Goal: Transaction & Acquisition: Book appointment/travel/reservation

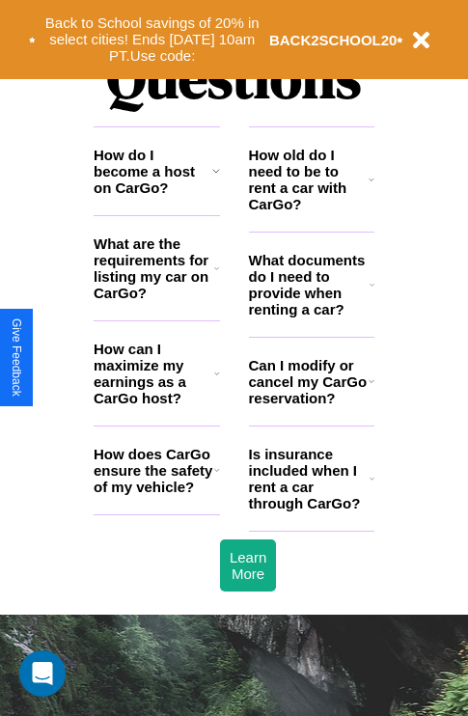
scroll to position [2340, 0]
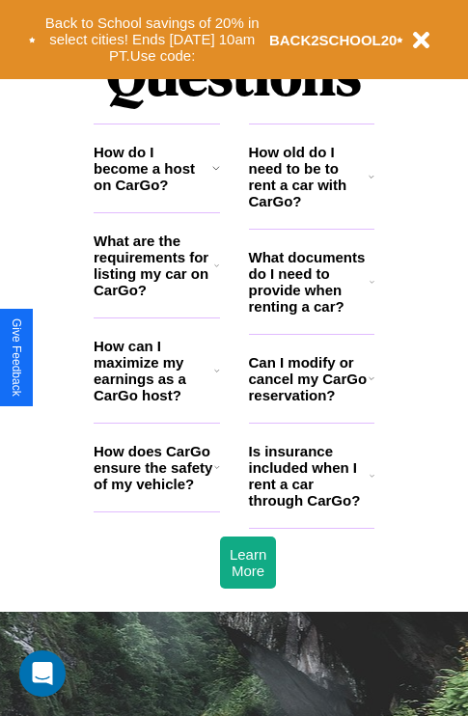
click at [311, 507] on h3 "Is insurance included when I rent a car through CarGo?" at bounding box center [309, 476] width 121 height 66
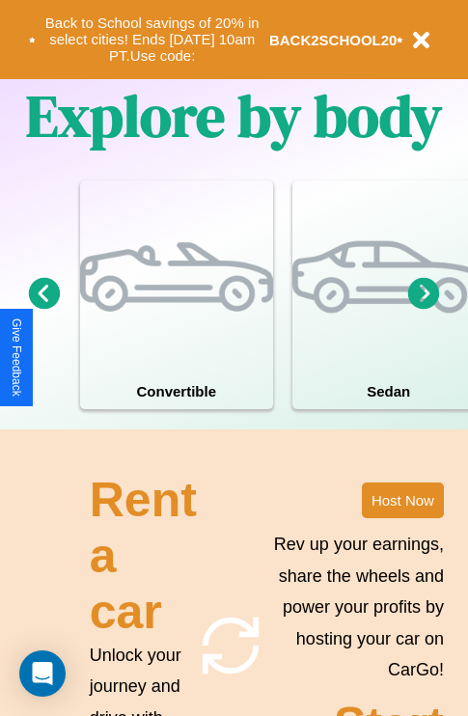
scroll to position [1241, 0]
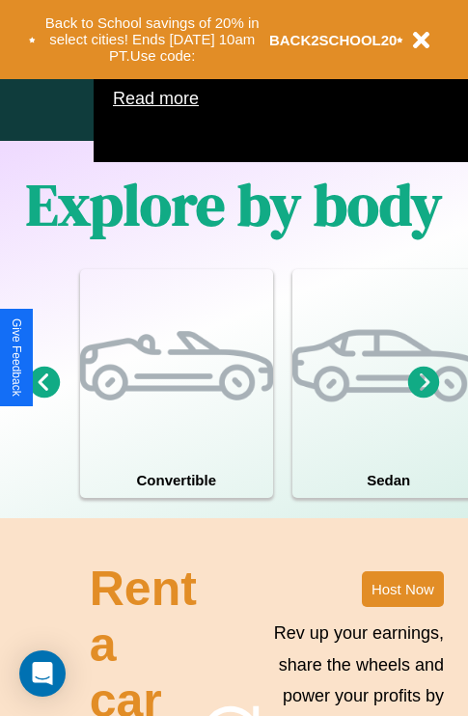
click at [424, 398] on icon at bounding box center [424, 382] width 32 height 32
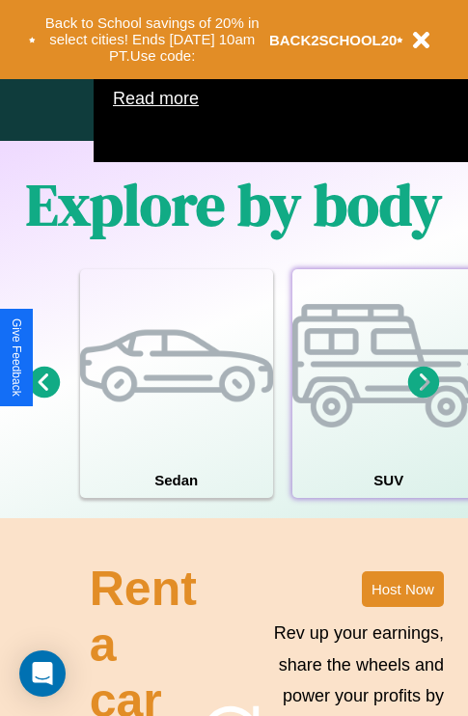
click at [387, 412] on div at bounding box center [389, 365] width 193 height 193
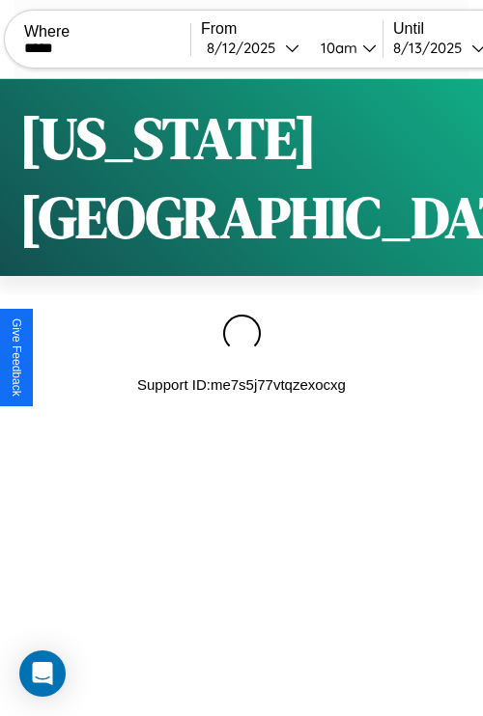
type input "*****"
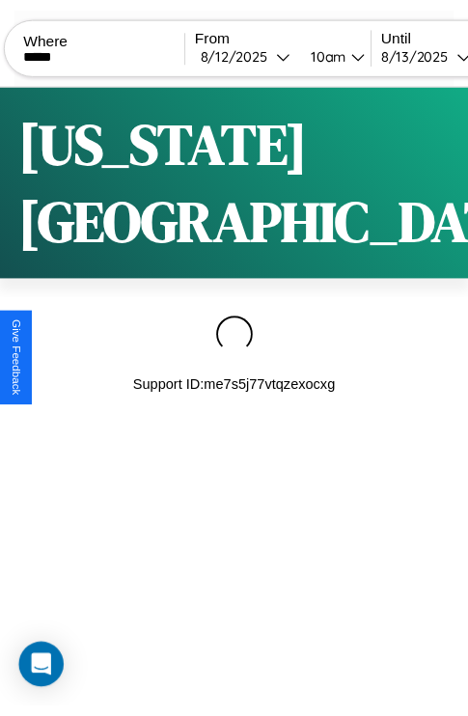
scroll to position [0, 164]
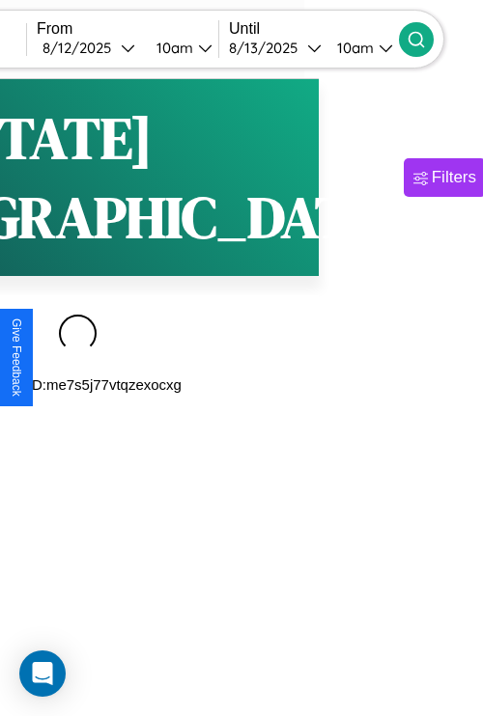
click at [426, 39] on icon at bounding box center [416, 39] width 19 height 19
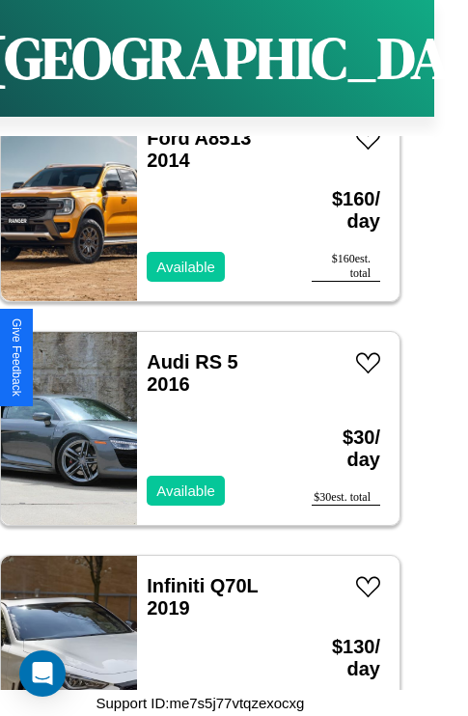
scroll to position [8809, 0]
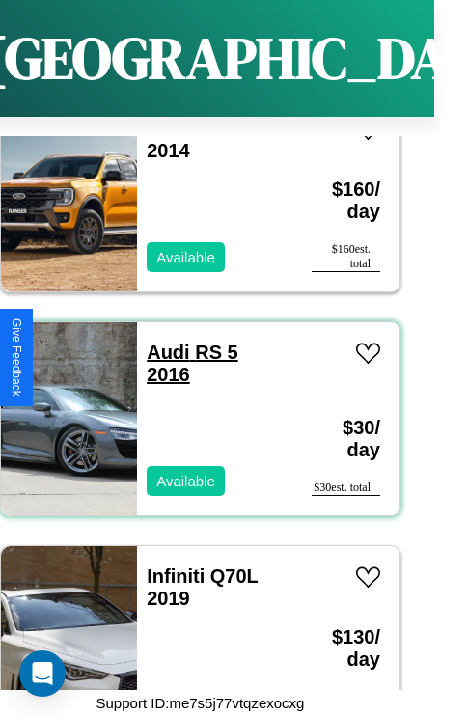
click at [162, 342] on link "Audi RS 5 2016" at bounding box center [192, 363] width 91 height 43
